Goal: Task Accomplishment & Management: Manage account settings

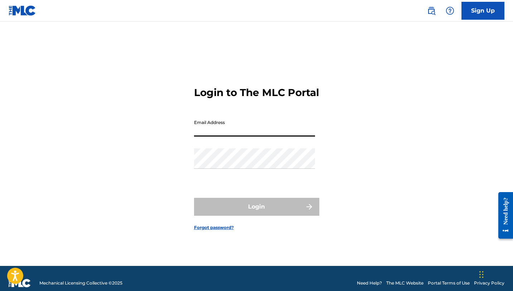
click at [220, 135] on input "Email Address" at bounding box center [254, 126] width 121 height 20
type input "[EMAIL_ADDRESS][DOMAIN_NAME]"
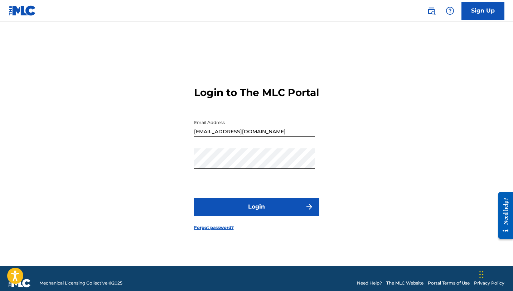
click at [236, 211] on button "Login" at bounding box center [256, 207] width 125 height 18
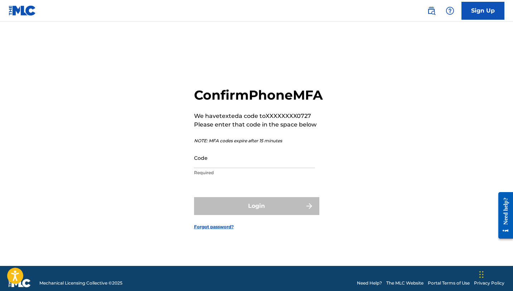
click at [233, 168] on input "Code" at bounding box center [254, 157] width 121 height 20
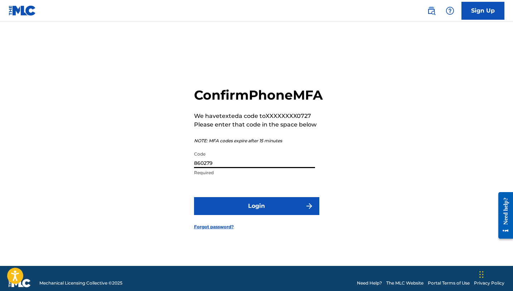
type input "860279"
click at [245, 210] on button "Login" at bounding box center [256, 206] width 125 height 18
